Goal: Task Accomplishment & Management: Complete application form

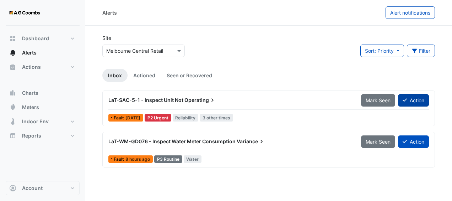
click at [412, 102] on button "Action" at bounding box center [413, 100] width 31 height 12
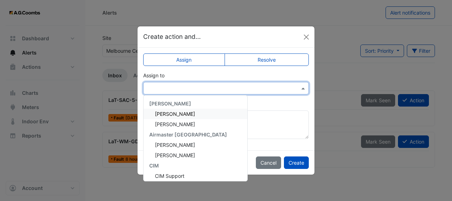
click at [263, 89] on input "text" at bounding box center [219, 88] width 144 height 7
click at [201, 112] on div "Anthony Armstrong" at bounding box center [196, 113] width 104 height 10
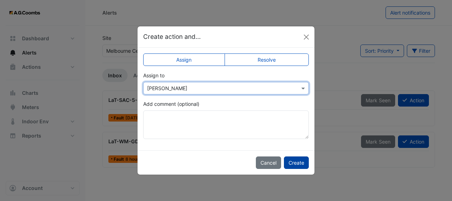
click at [300, 162] on button "Create" at bounding box center [296, 162] width 25 height 12
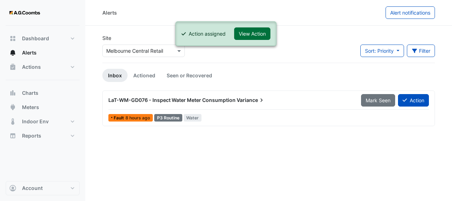
click at [254, 35] on button "View Action" at bounding box center [252, 33] width 36 height 12
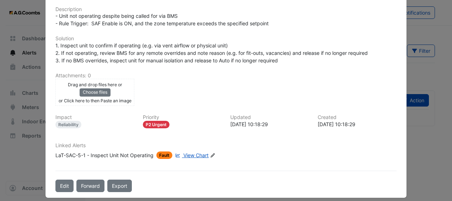
scroll to position [168, 0]
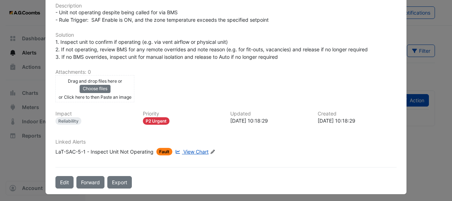
click at [198, 150] on span "View Chart" at bounding box center [196, 151] width 25 height 6
